Goal: Information Seeking & Learning: Learn about a topic

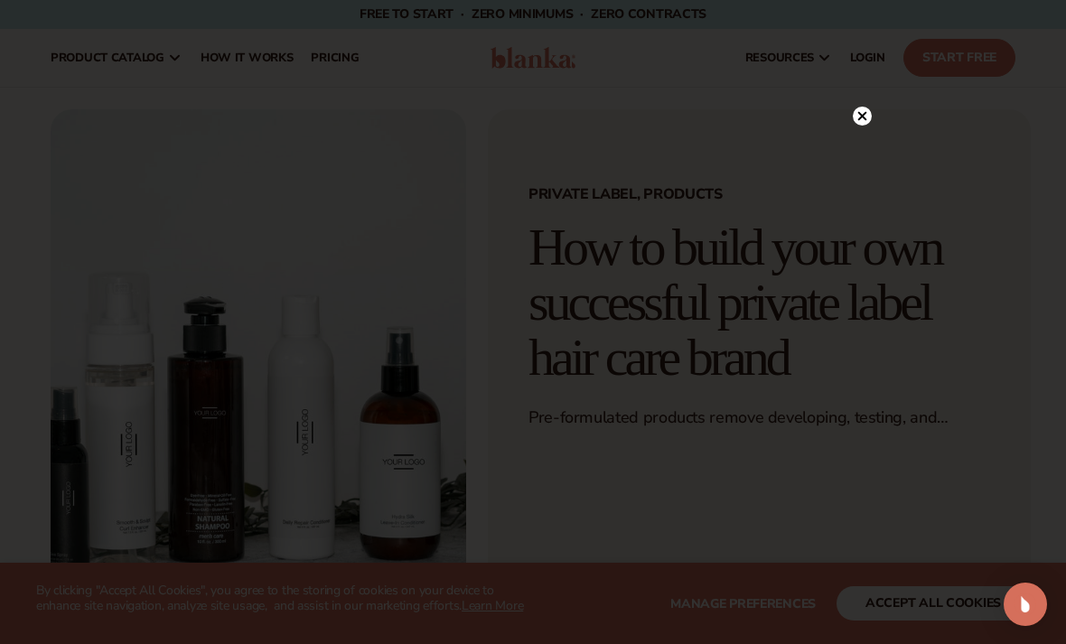
click at [868, 100] on div at bounding box center [862, 116] width 19 height 32
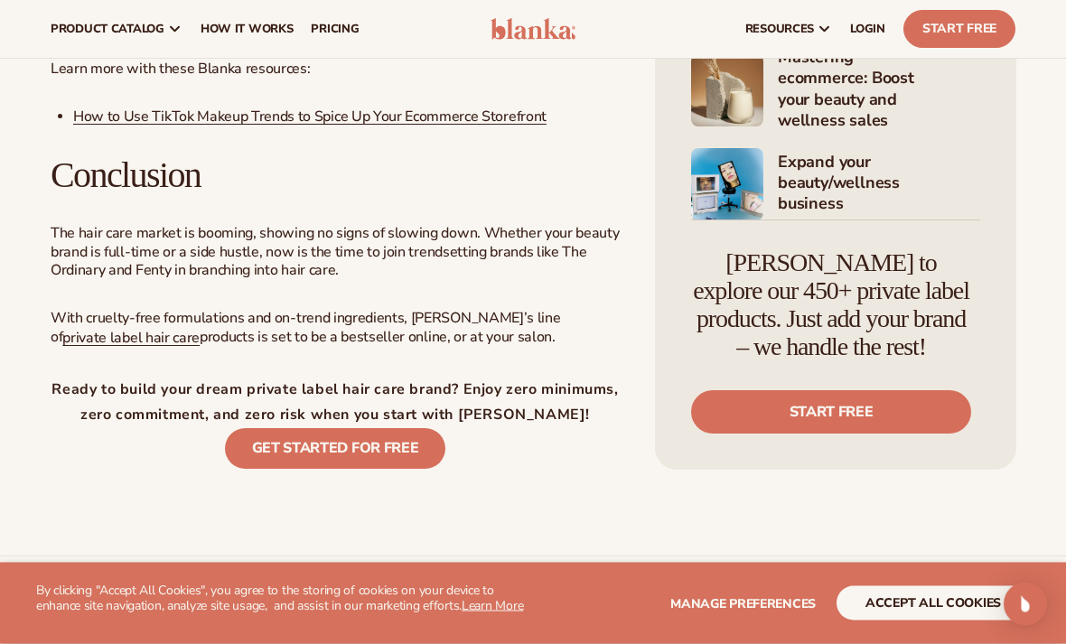
scroll to position [3045, 0]
click at [302, 429] on link "Get started for FREE" at bounding box center [335, 448] width 221 height 41
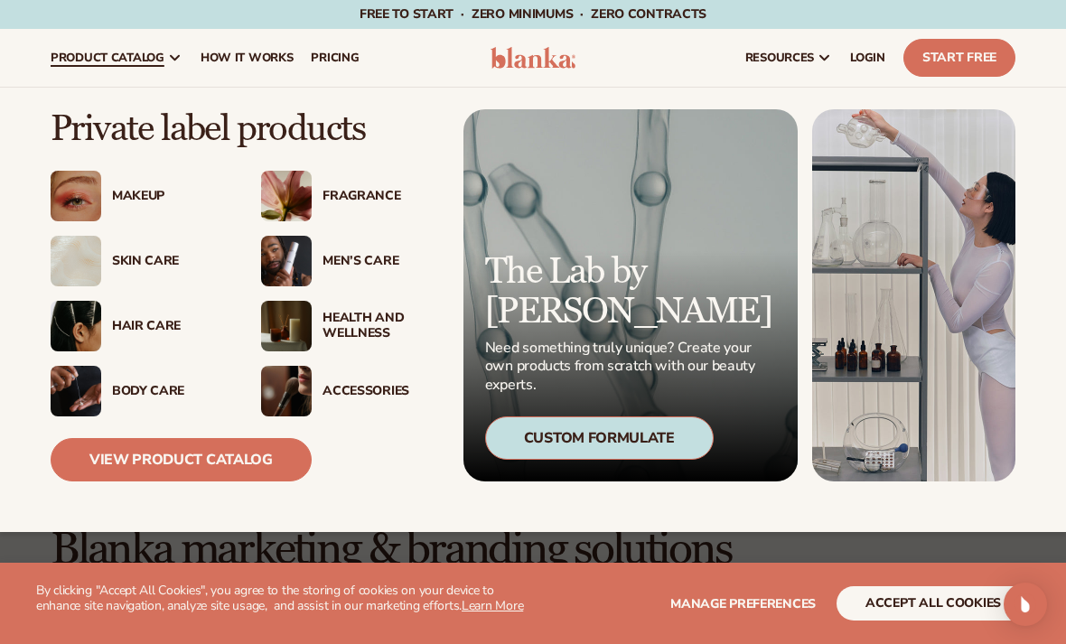
click at [75, 314] on img at bounding box center [76, 326] width 51 height 51
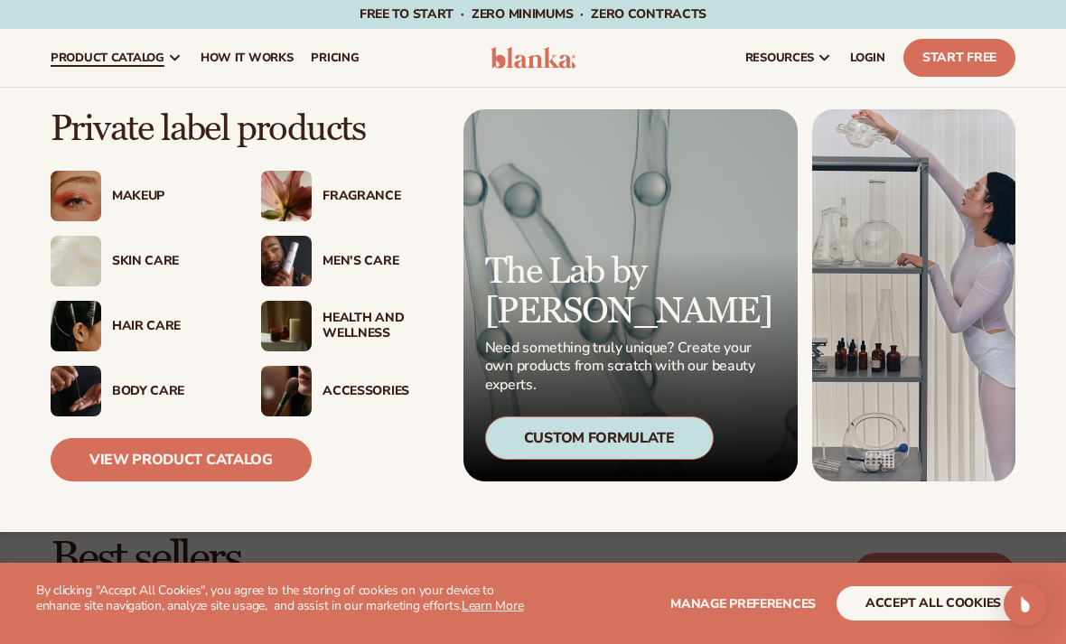
click at [270, 261] on img at bounding box center [286, 261] width 51 height 51
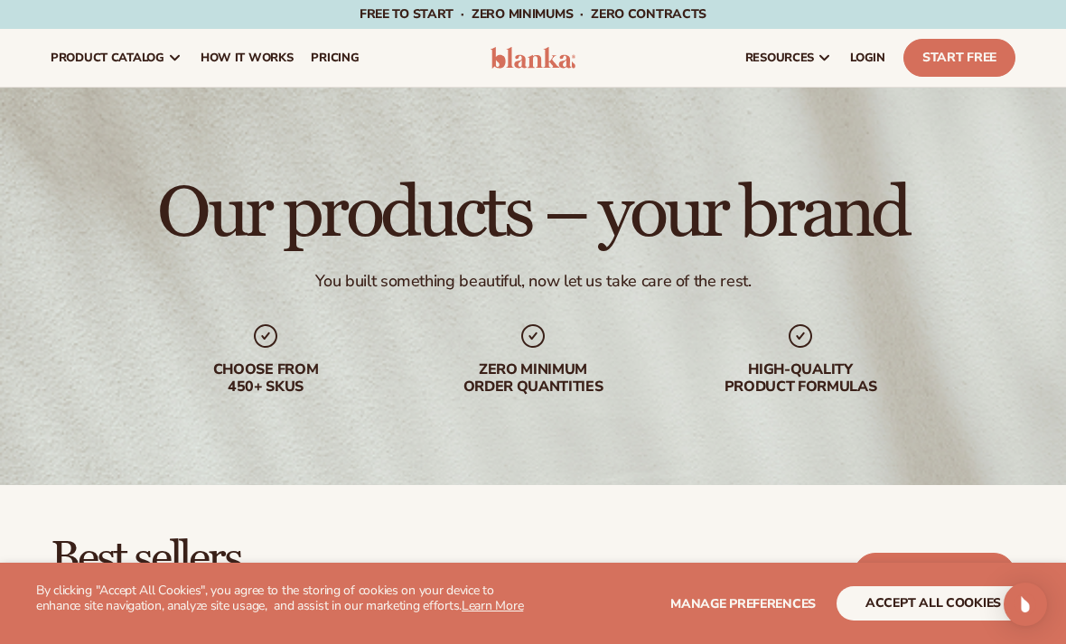
click at [340, 60] on span "pricing" at bounding box center [335, 58] width 48 height 14
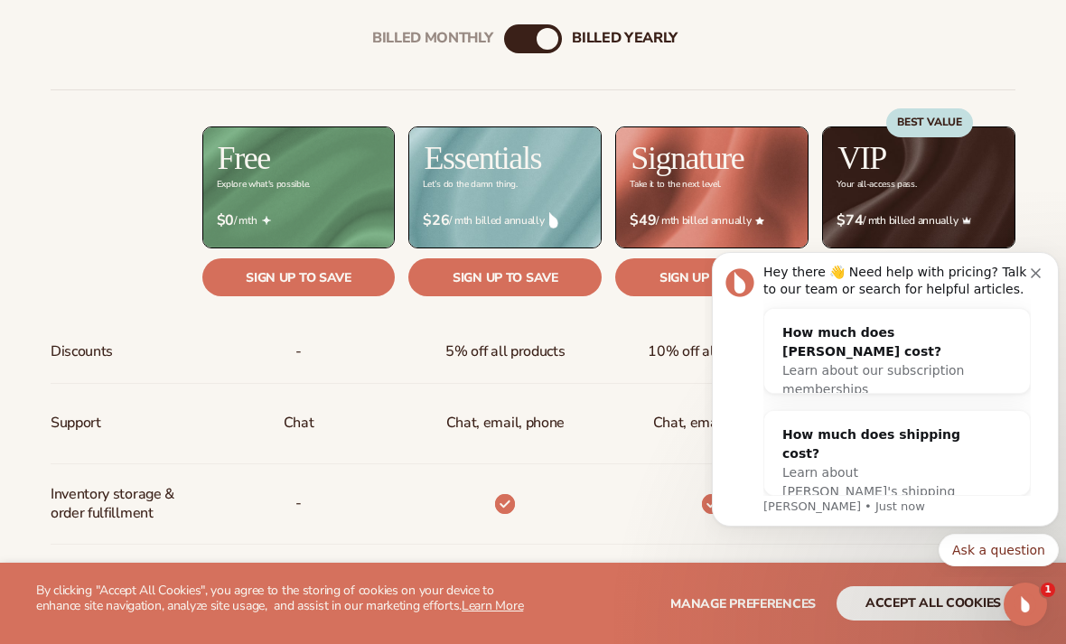
click at [524, 288] on link "Sign up to save" at bounding box center [504, 277] width 193 height 38
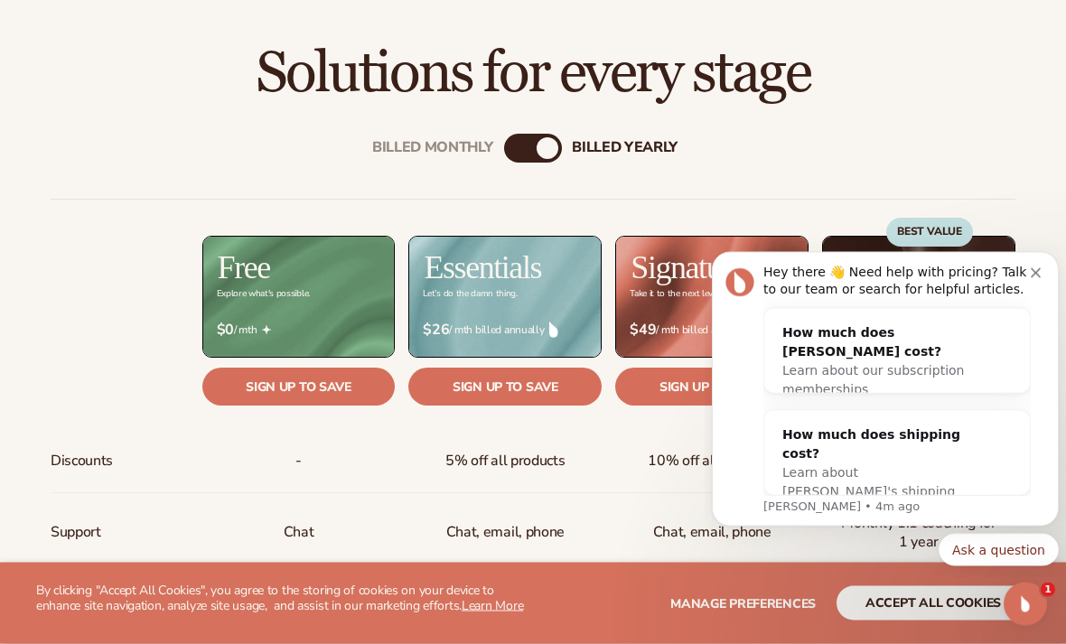
scroll to position [552, 0]
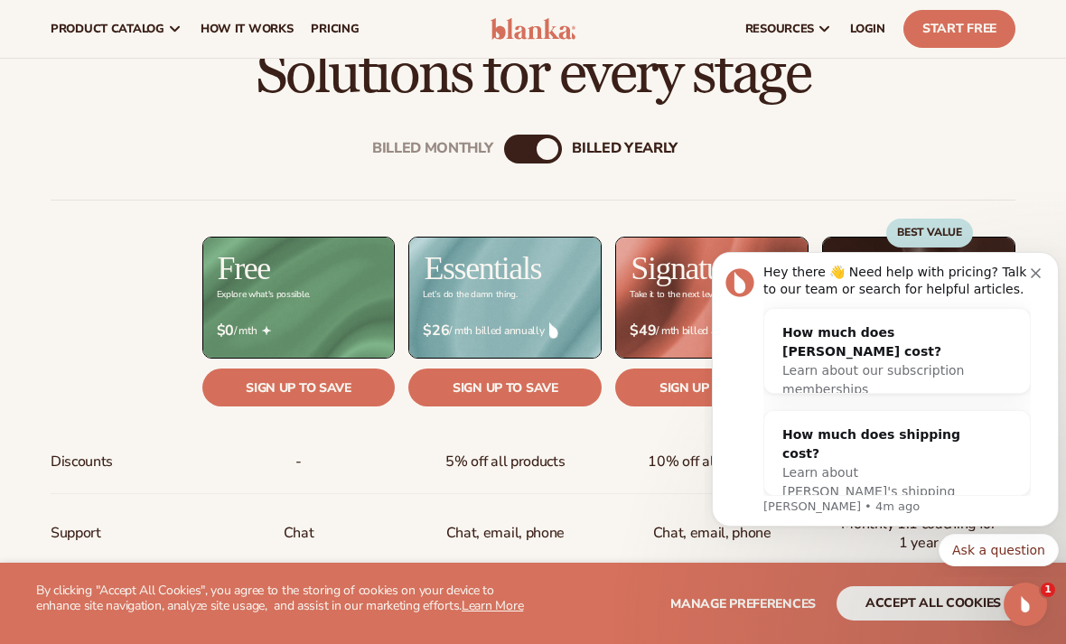
click at [471, 393] on link "Sign up to save" at bounding box center [504, 388] width 193 height 38
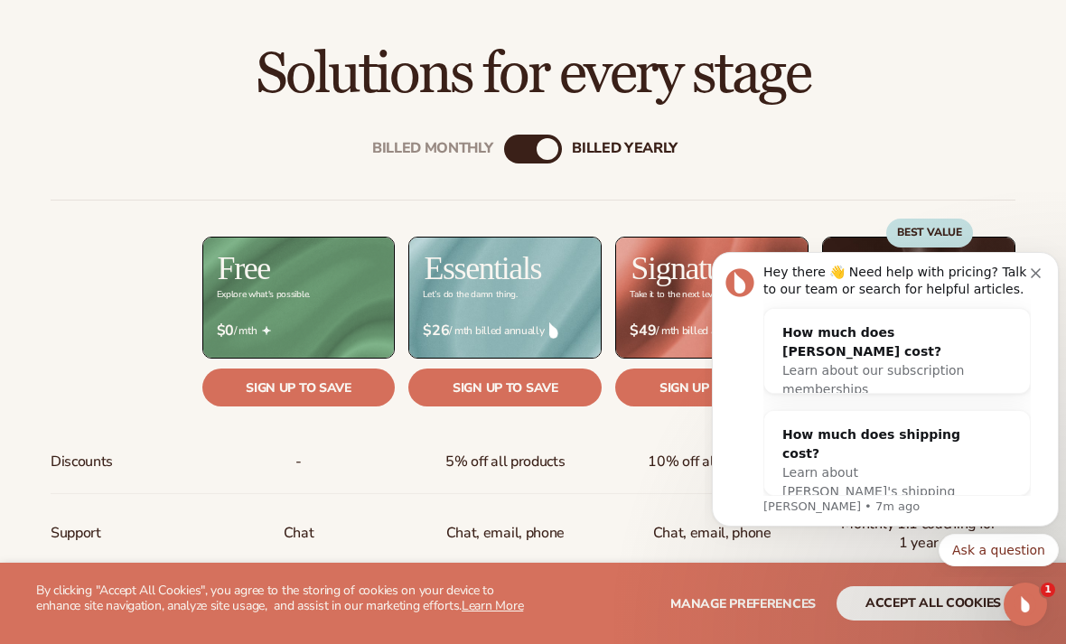
scroll to position [581, 0]
